Goal: Information Seeking & Learning: Learn about a topic

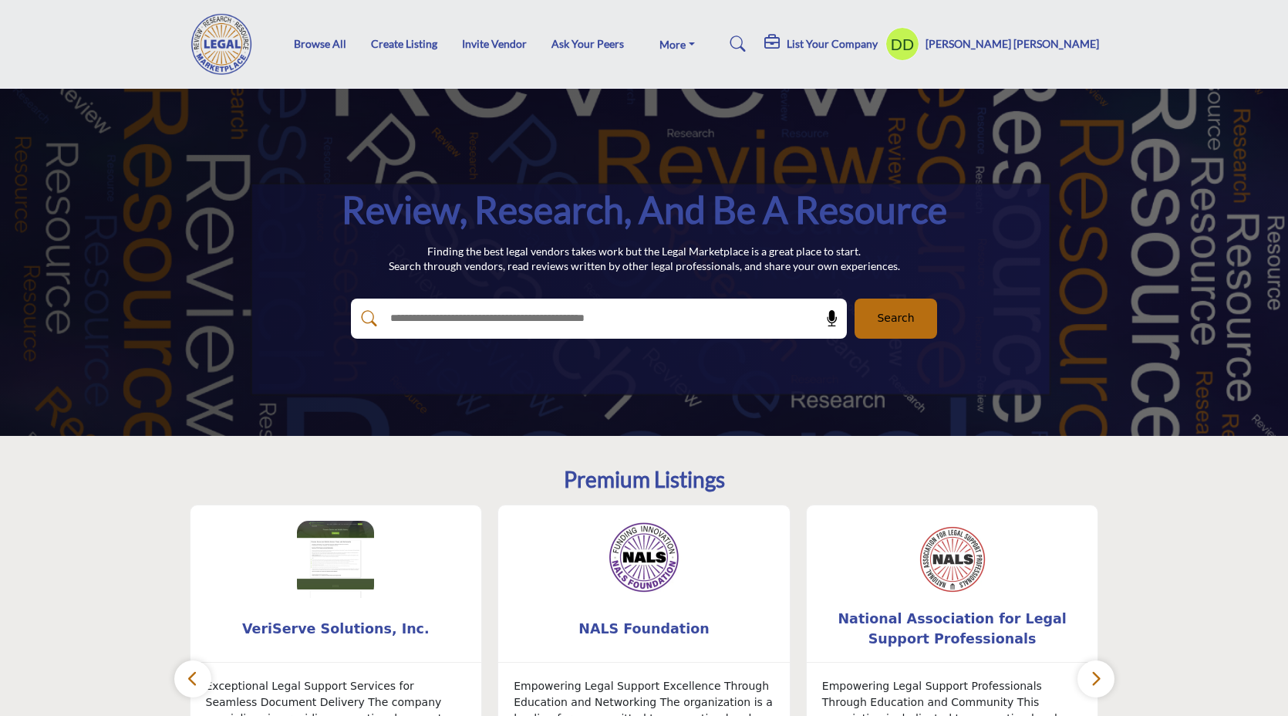
click at [734, 25] on div "Browse All Create Listing Invite Vendor Ask Your Peers FAQs About" at bounding box center [644, 44] width 926 height 62
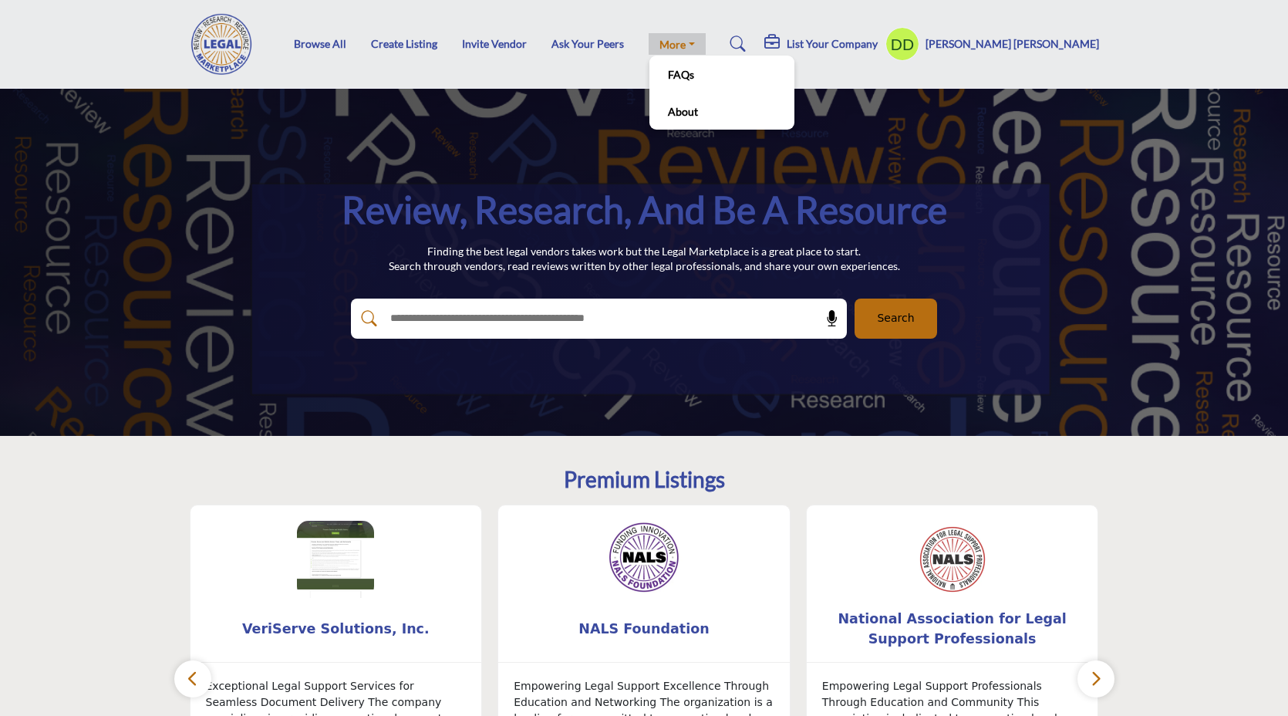
click at [674, 49] on link "More" at bounding box center [677, 44] width 57 height 22
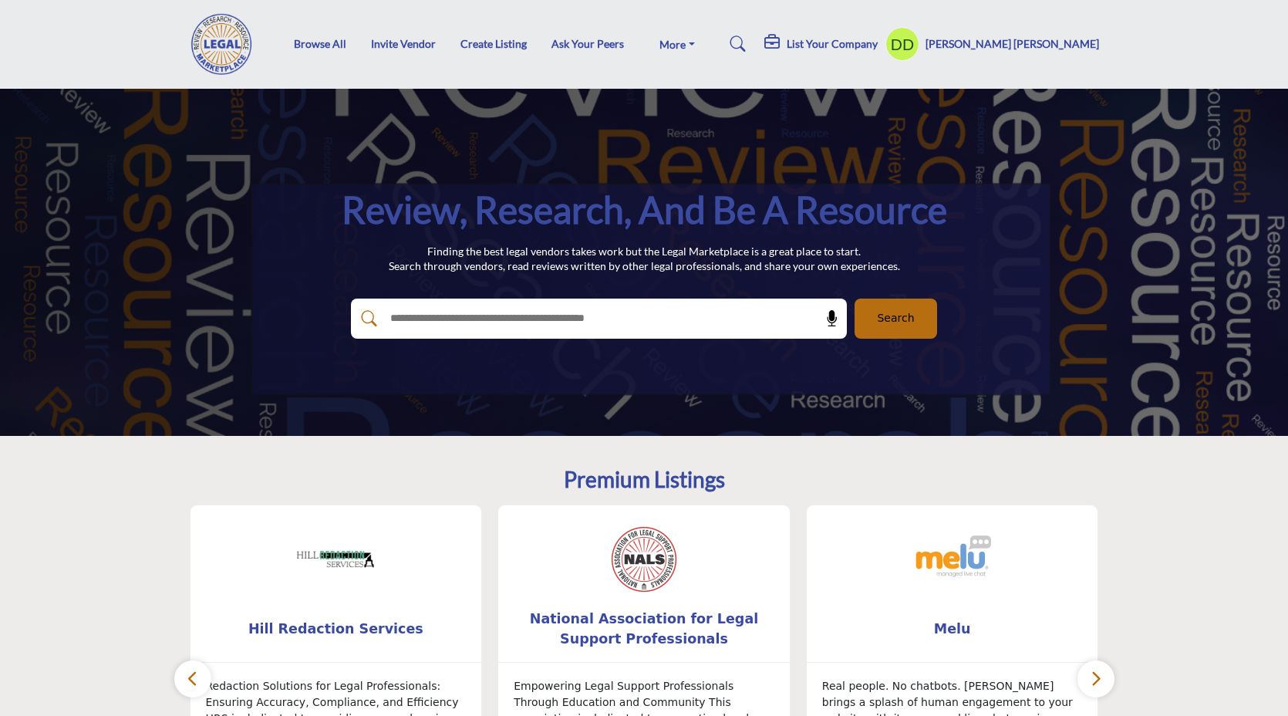
click at [878, 49] on h5 "List Your Company" at bounding box center [832, 44] width 91 height 14
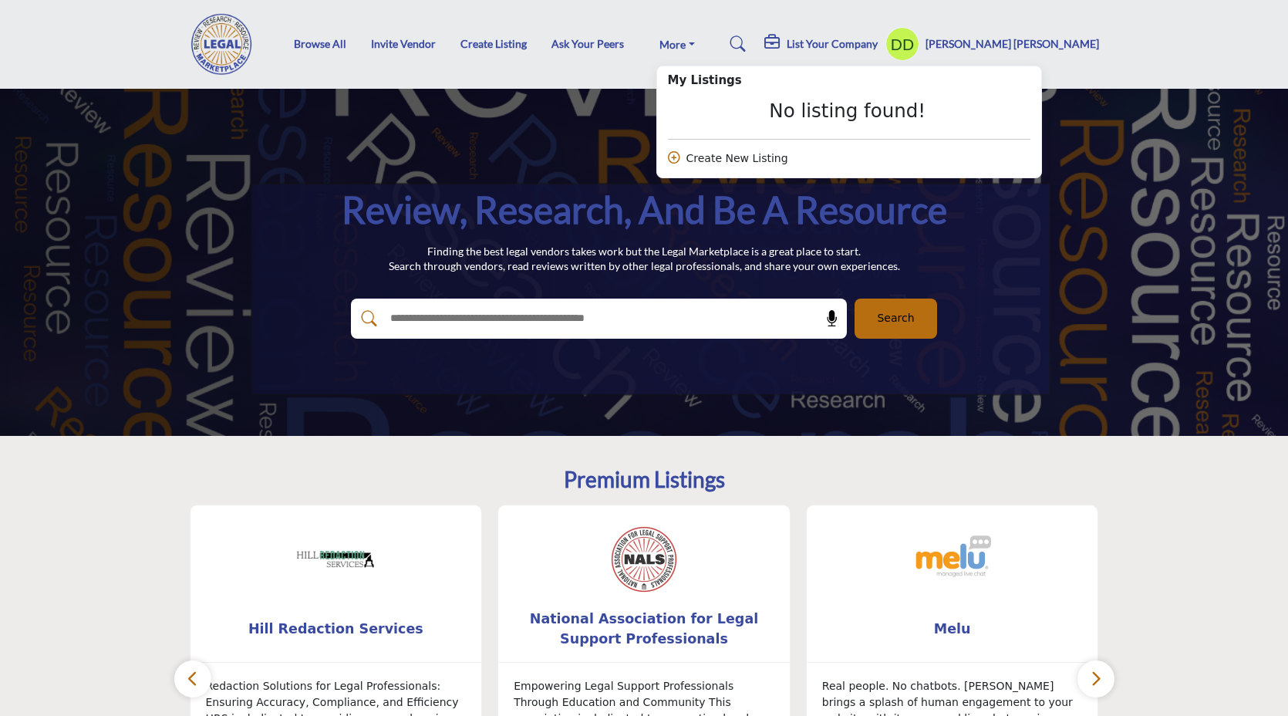
click at [770, 38] on div "List Your Company My Listings No listing found!" at bounding box center [903, 44] width 393 height 34
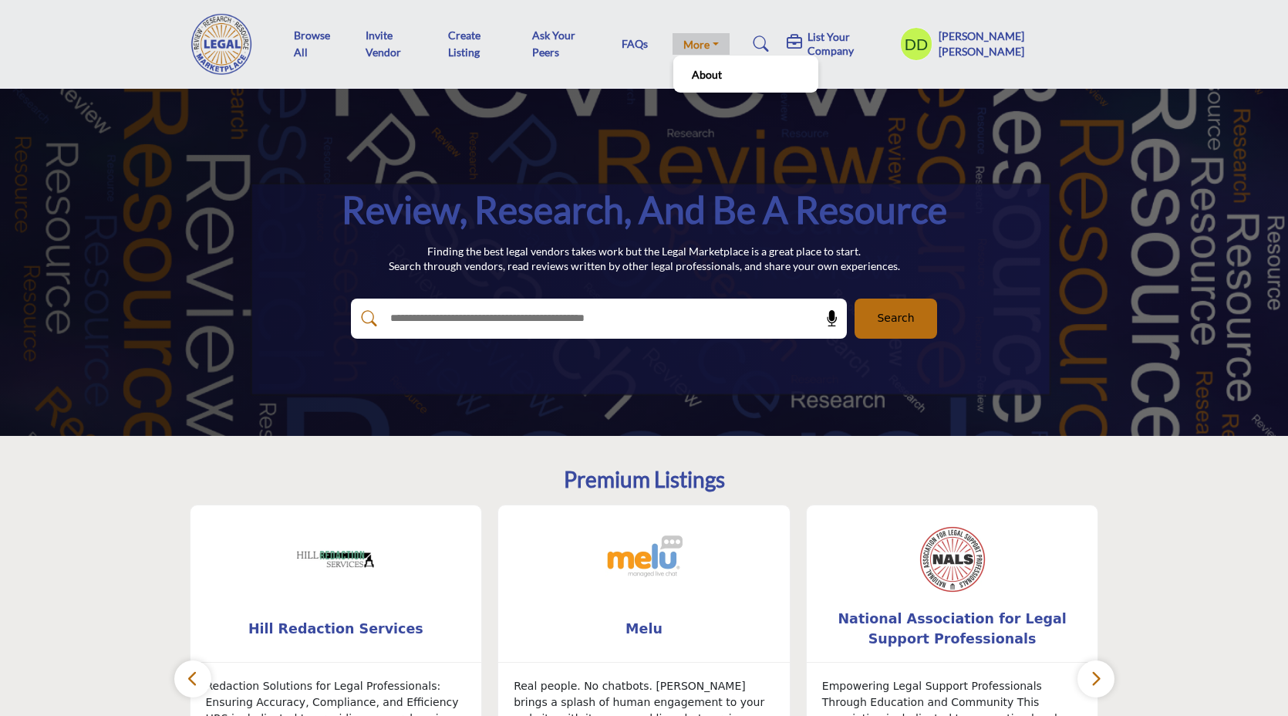
click at [717, 45] on link "More" at bounding box center [701, 44] width 57 height 22
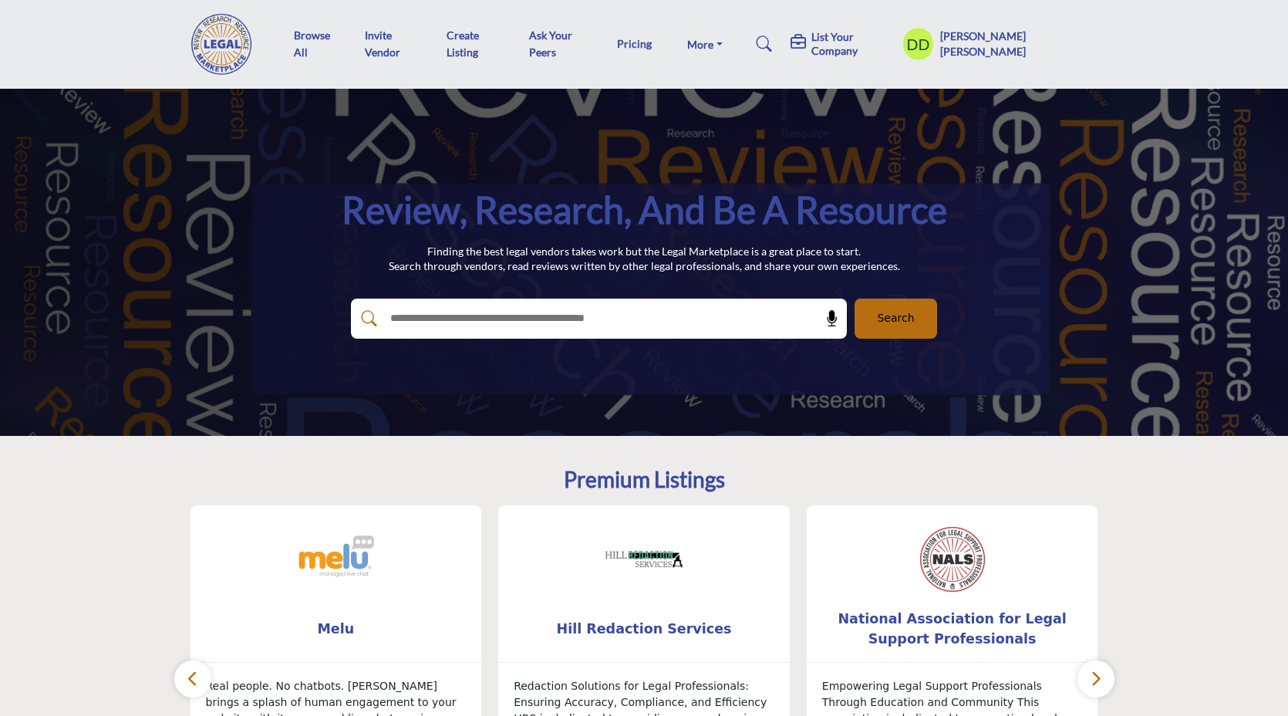
click at [670, 15] on div "Browse All Invite Vendor Create Listing Ask Your Peers Pricing FAQs" at bounding box center [644, 44] width 926 height 62
click at [820, 8] on nav "Browse All Invite Vendor Create Listing Ask Your Peers Pricing" at bounding box center [644, 44] width 1288 height 73
click at [652, 41] on link "Pricing" at bounding box center [634, 43] width 35 height 13
click at [652, 50] on li "Pricing" at bounding box center [634, 43] width 35 height 17
click at [652, 39] on link "Pricing" at bounding box center [634, 43] width 35 height 13
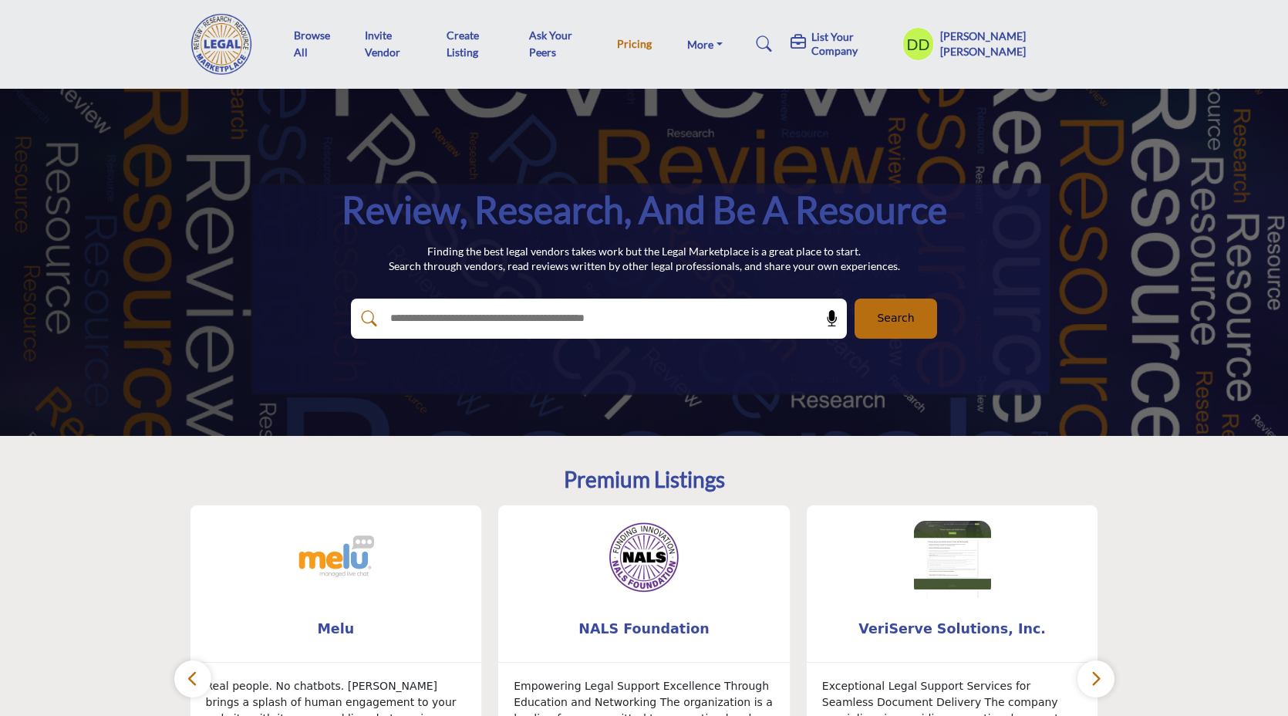
click at [652, 42] on link "Pricing" at bounding box center [634, 43] width 35 height 13
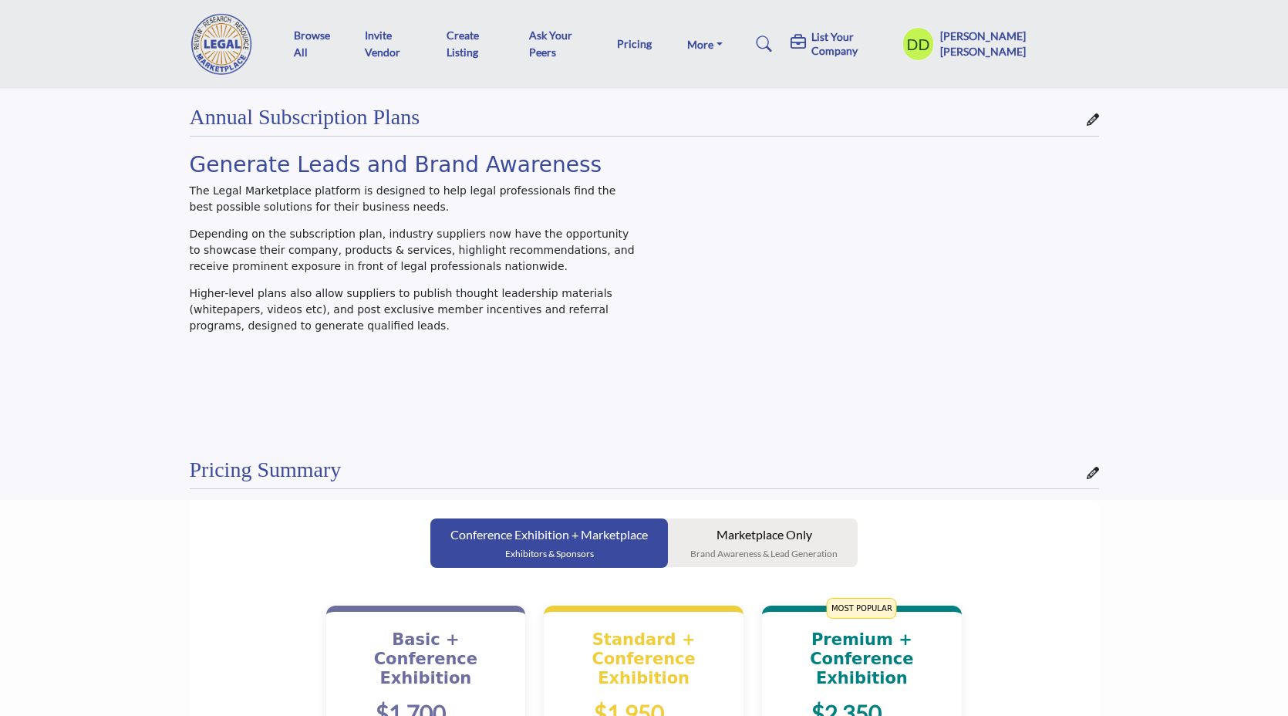
click at [1090, 121] on icon at bounding box center [1093, 119] width 12 height 12
click at [1090, 120] on icon at bounding box center [1093, 119] width 12 height 12
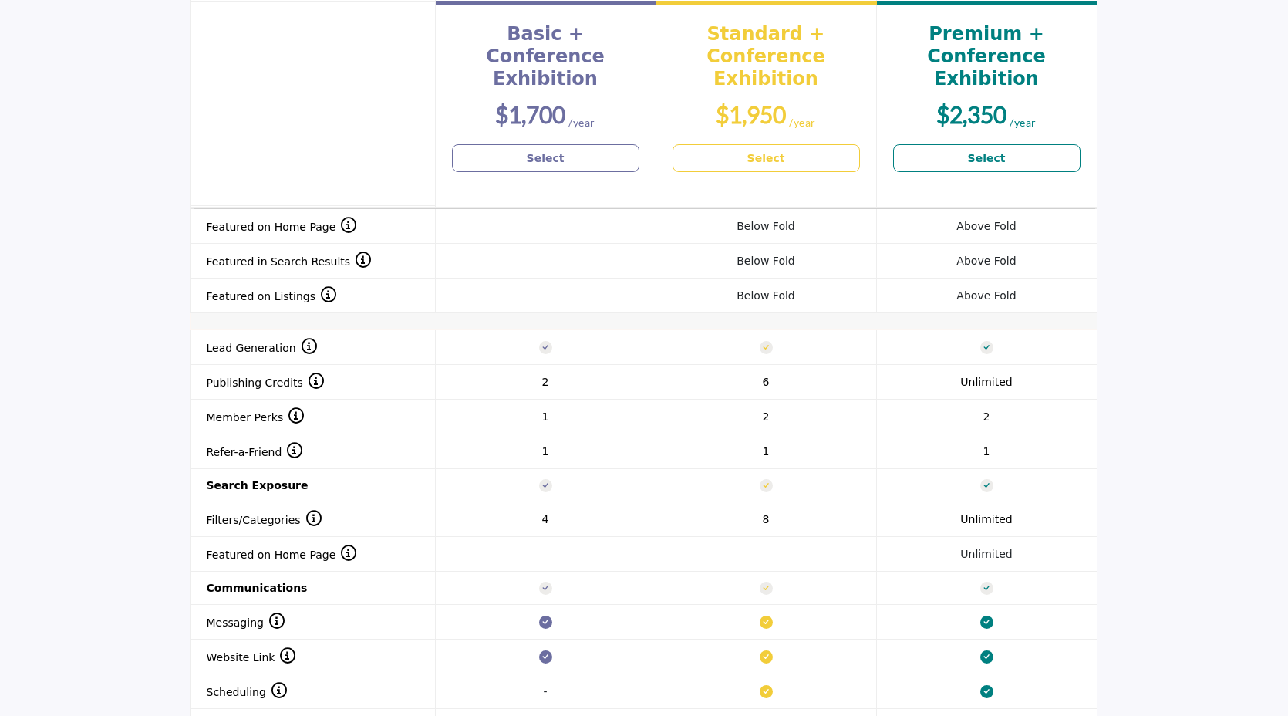
scroll to position [1560, 0]
